Goal: Navigation & Orientation: Understand site structure

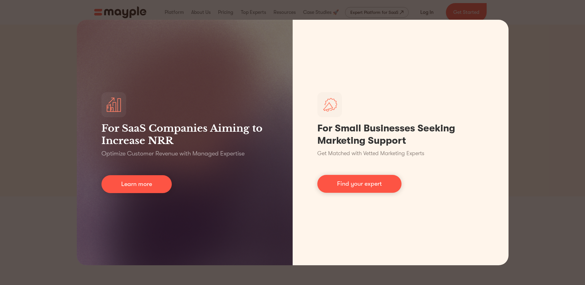
click at [35, 129] on div "For SaaS Companies Aiming to Increase NRR Optimize Customer Revenue with Manage…" at bounding box center [292, 142] width 585 height 285
click at [526, 215] on div "For SaaS Companies Aiming to Increase NRR Optimize Customer Revenue with Manage…" at bounding box center [292, 142] width 585 height 285
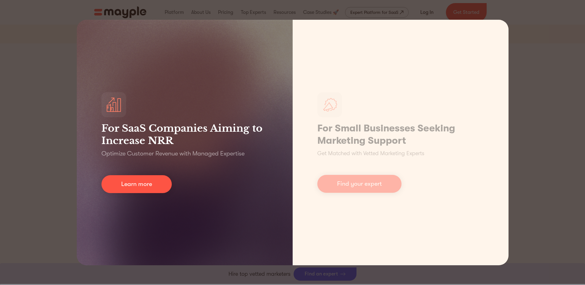
scroll to position [247, 0]
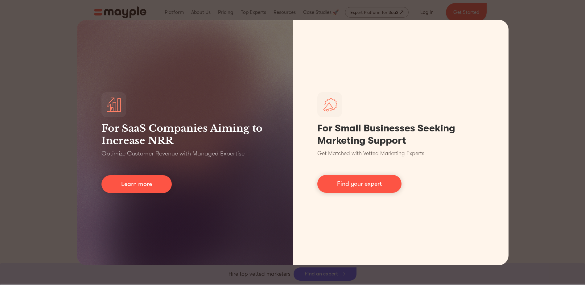
drag, startPoint x: 15, startPoint y: 137, endPoint x: 27, endPoint y: 147, distance: 16.2
click at [15, 137] on div "For SaaS Companies Aiming to Increase NRR Optimize Customer Revenue with Manage…" at bounding box center [292, 142] width 585 height 285
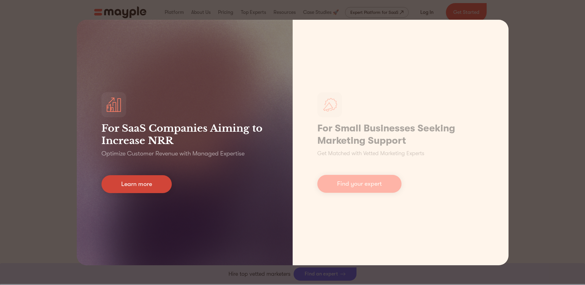
click at [134, 185] on link "Learn more" at bounding box center [136, 184] width 70 height 18
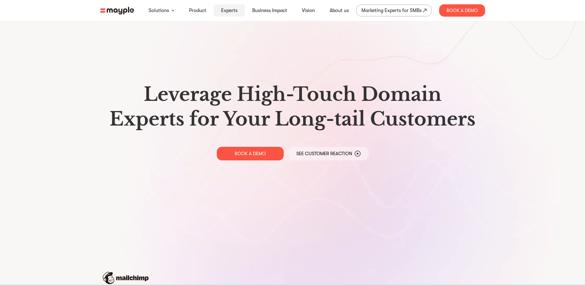
click at [231, 12] on link "Experts" at bounding box center [229, 10] width 16 height 7
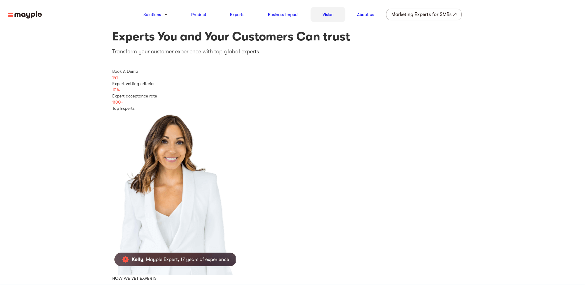
click at [328, 14] on link "Vision" at bounding box center [327, 14] width 11 height 7
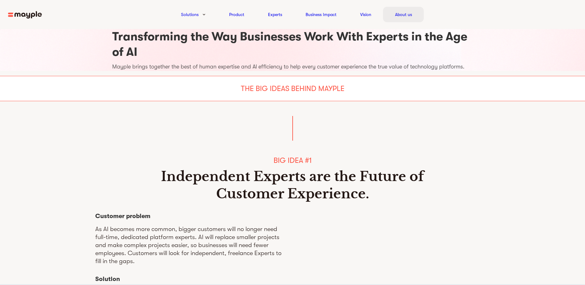
click at [405, 13] on link "About us" at bounding box center [403, 14] width 17 height 7
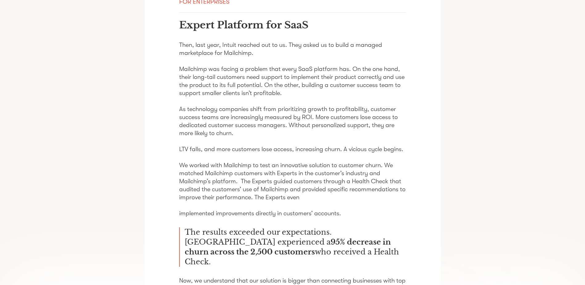
scroll to position [985, 0]
